Goal: Information Seeking & Learning: Compare options

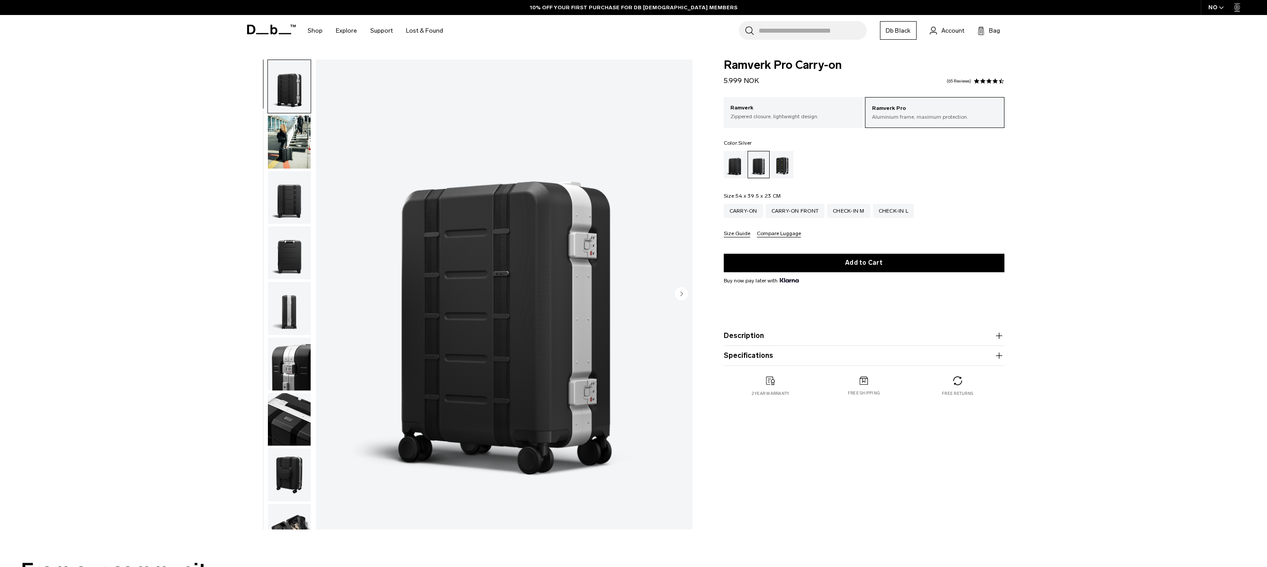
click at [289, 200] on img "button" at bounding box center [289, 197] width 43 height 53
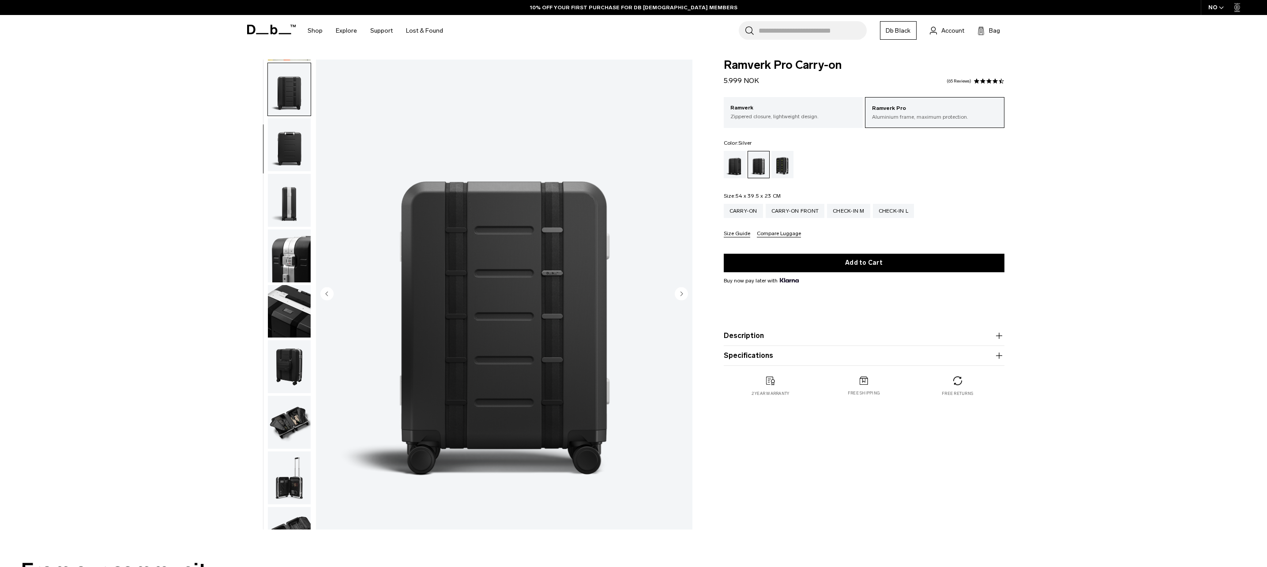
scroll to position [111, 0]
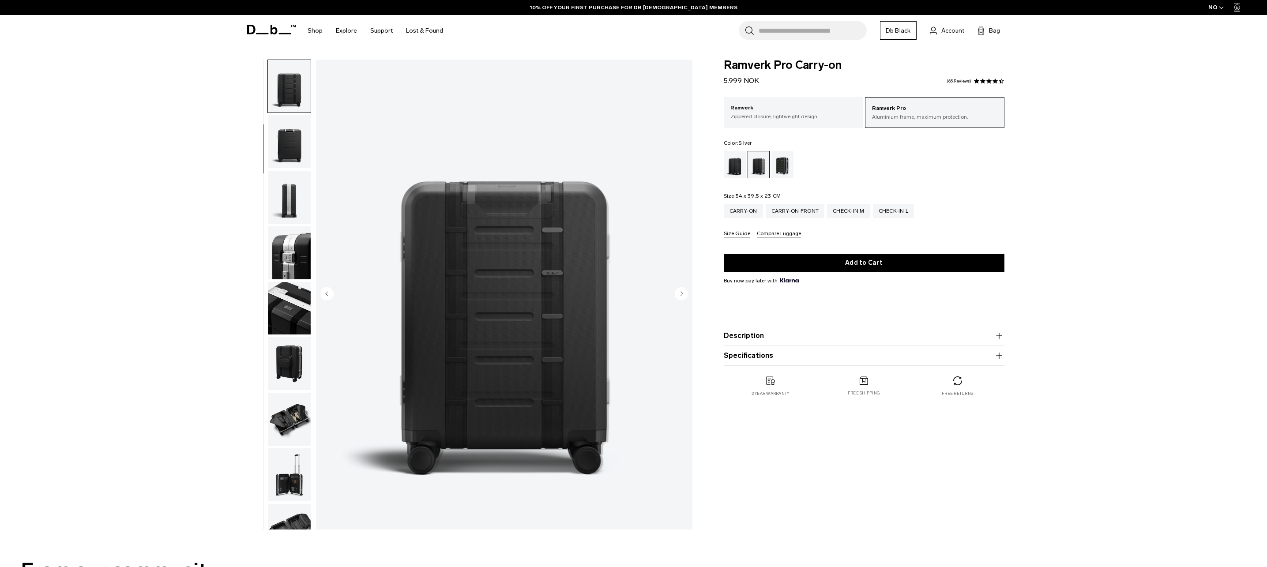
click at [463, 299] on img "3 / 14" at bounding box center [504, 295] width 377 height 470
click at [735, 163] on div "Black Out" at bounding box center [735, 164] width 23 height 27
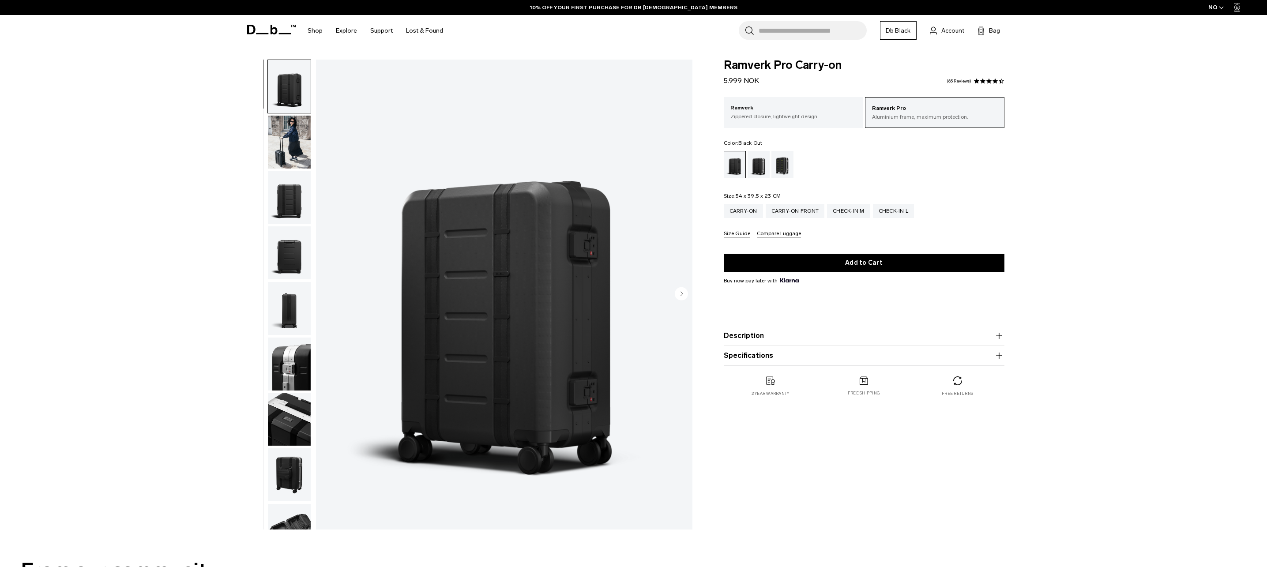
click at [294, 201] on img "button" at bounding box center [289, 197] width 43 height 53
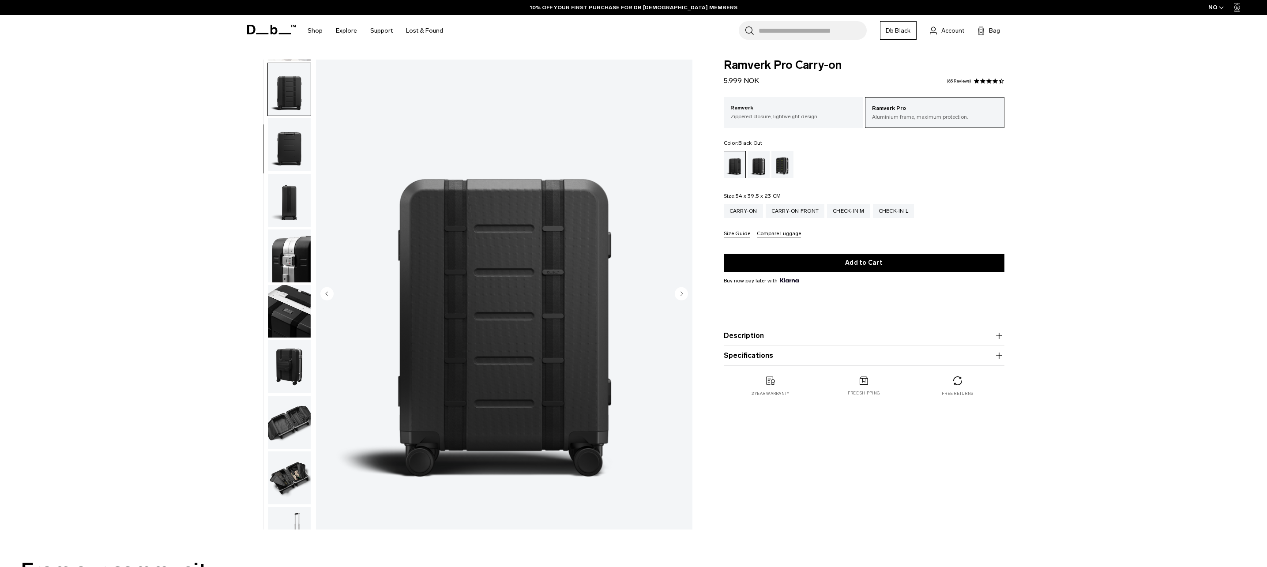
scroll to position [111, 0]
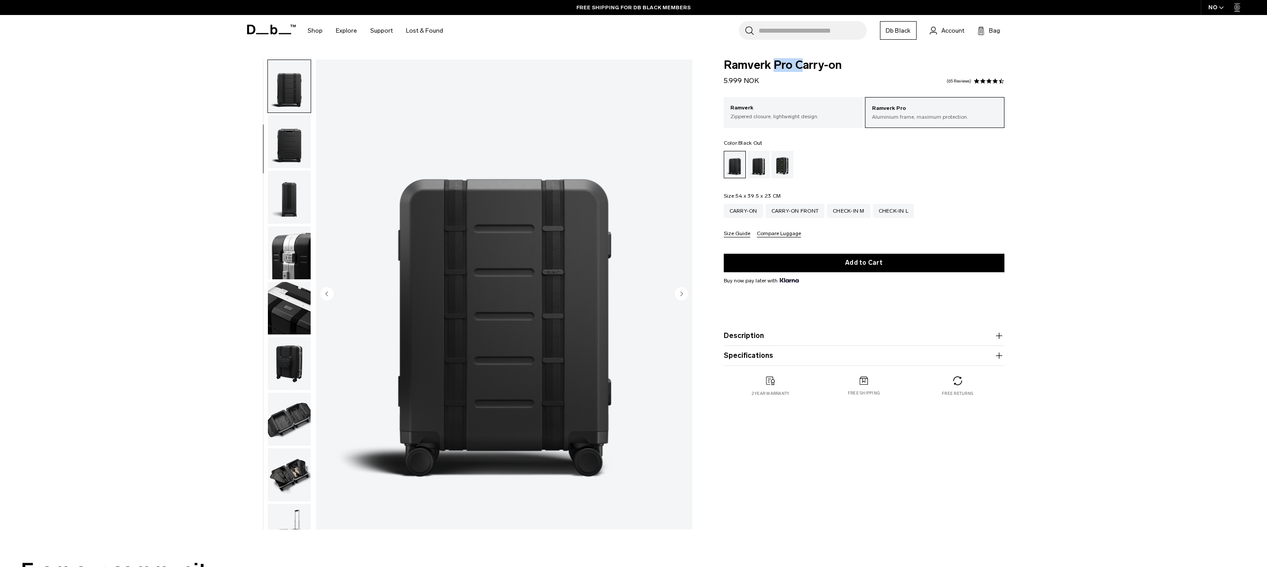
drag, startPoint x: 772, startPoint y: 64, endPoint x: 805, endPoint y: 65, distance: 32.7
click at [805, 65] on span "Ramverk Pro Carry-on" at bounding box center [864, 65] width 281 height 11
click at [900, 213] on div "Check-in L" at bounding box center [893, 211] width 41 height 14
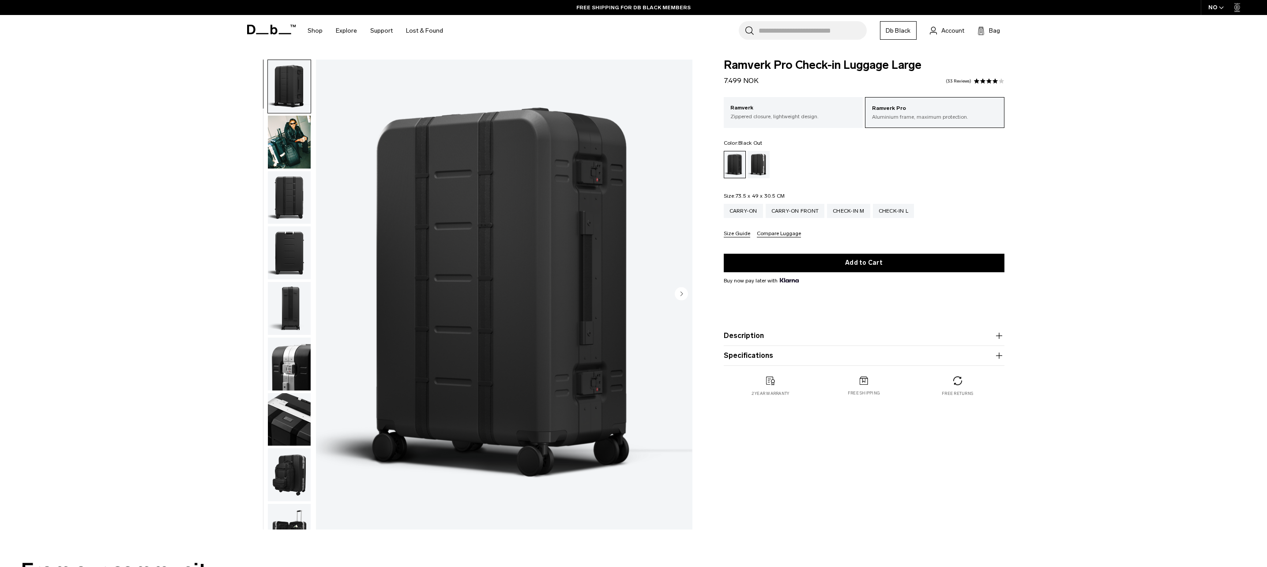
click at [755, 338] on button "Description" at bounding box center [864, 336] width 281 height 11
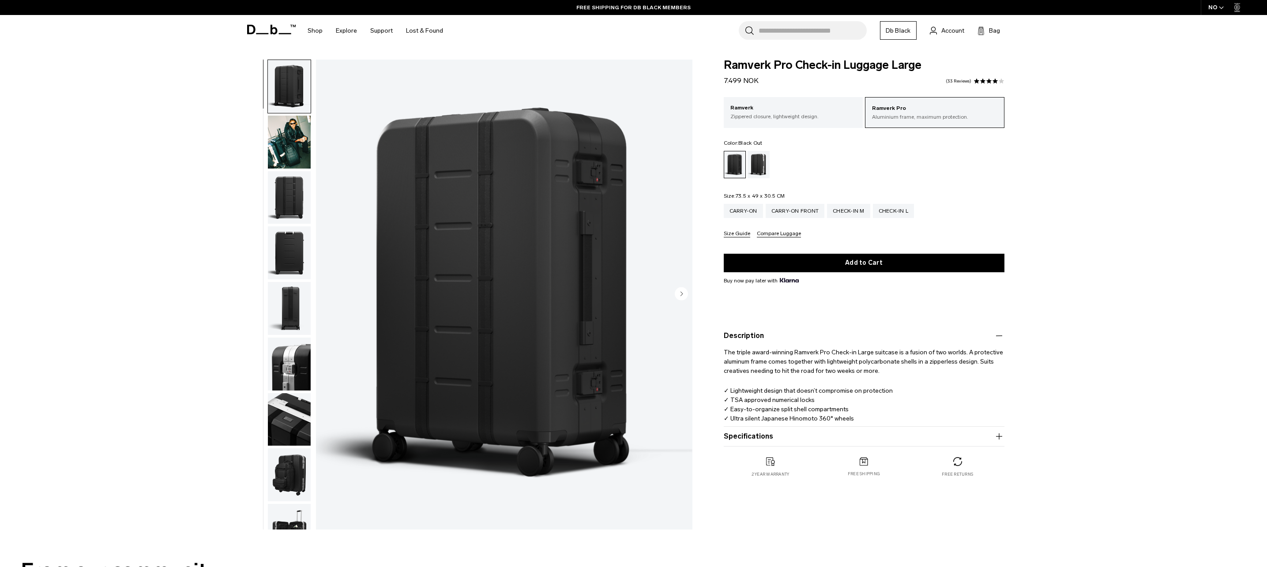
click at [756, 438] on button "Specifications" at bounding box center [864, 436] width 281 height 11
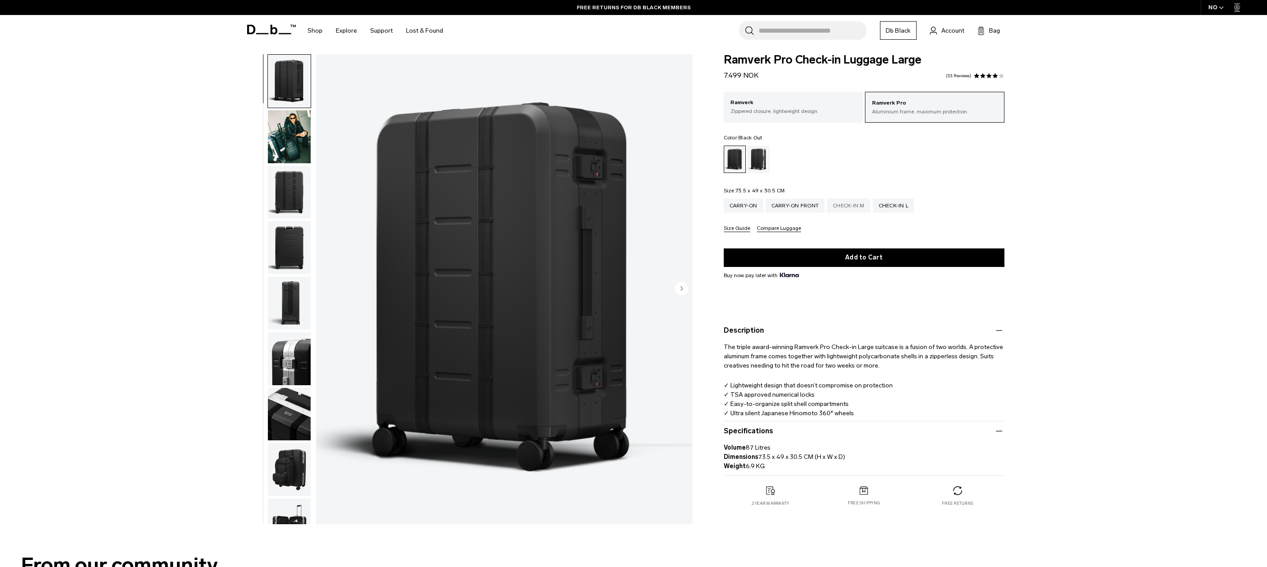
click at [851, 202] on div "Check-in M" at bounding box center [848, 206] width 43 height 14
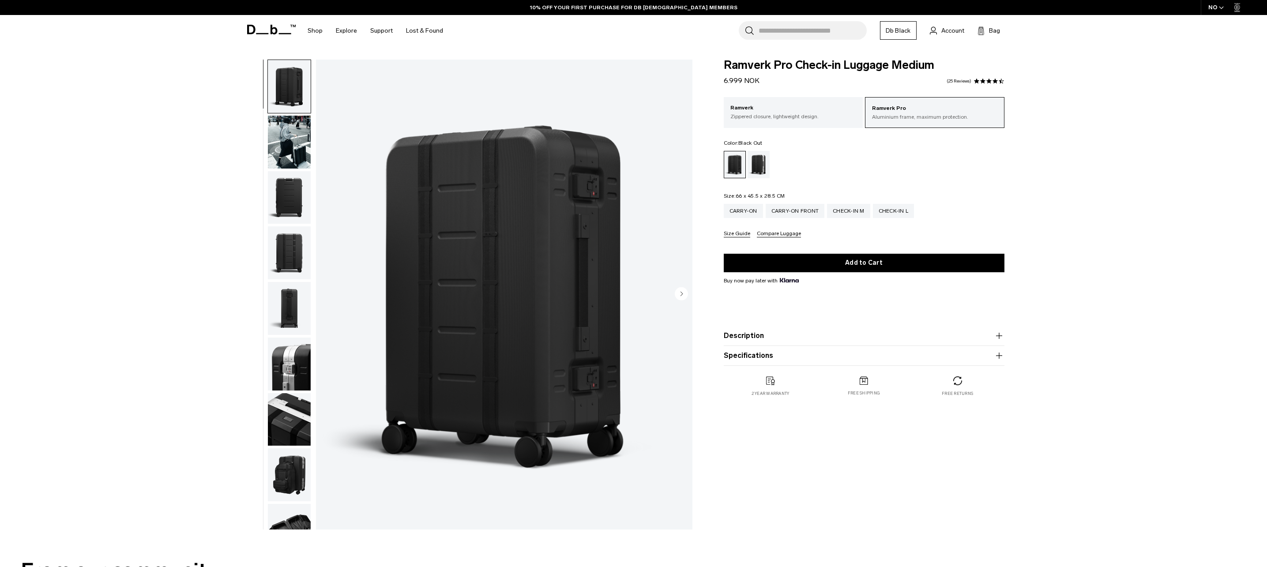
click at [761, 356] on button "Specifications" at bounding box center [864, 355] width 281 height 11
click at [894, 207] on div "Check-in L" at bounding box center [893, 211] width 41 height 14
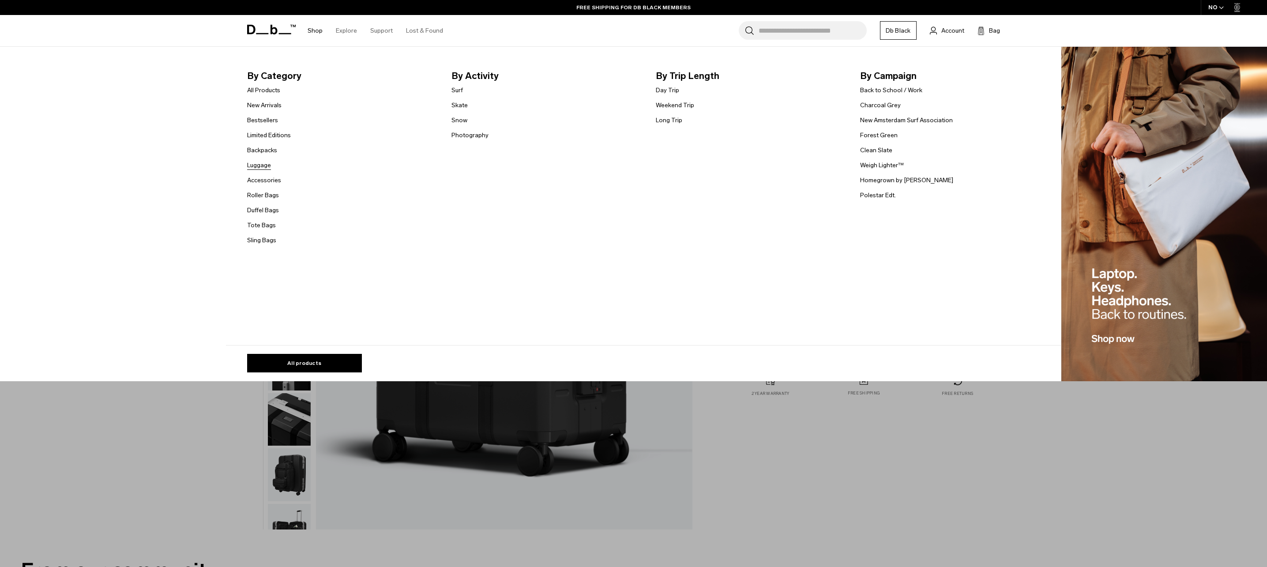
click at [265, 164] on link "Luggage" at bounding box center [259, 165] width 24 height 9
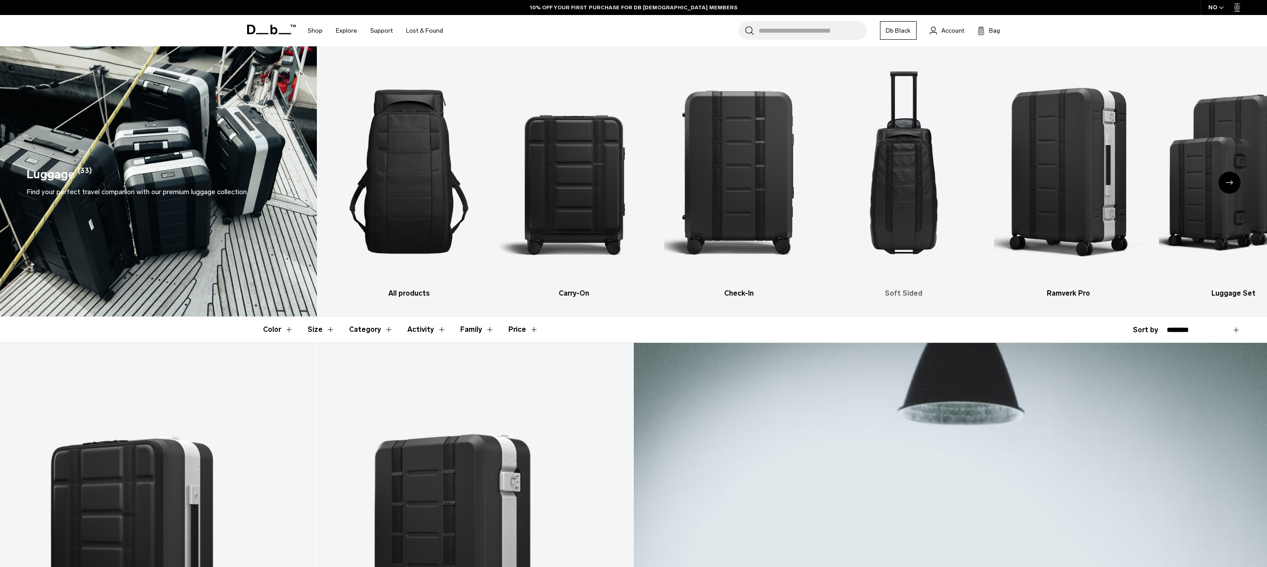
click at [933, 219] on img "4 / 6" at bounding box center [904, 172] width 150 height 224
